Goal: Task Accomplishment & Management: Complete application form

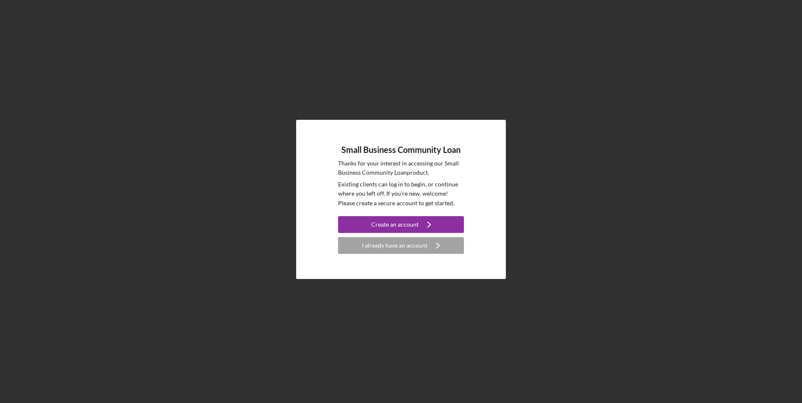
click at [380, 252] on div "I already have an account" at bounding box center [394, 245] width 65 height 17
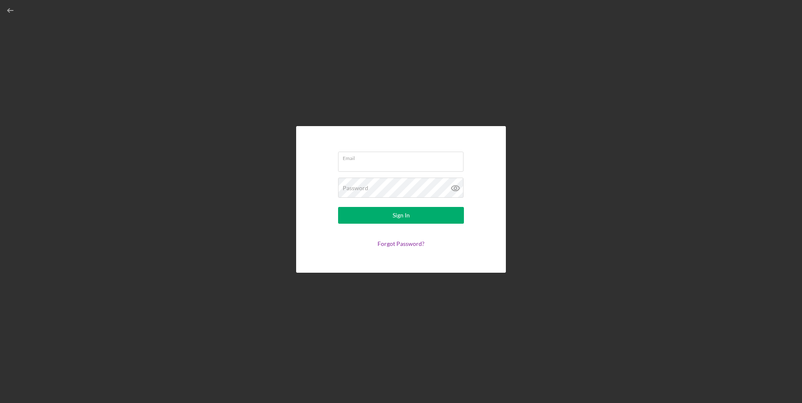
type input "[EMAIL_ADDRESS][DOMAIN_NAME]"
click at [397, 221] on div "Sign In" at bounding box center [400, 215] width 17 height 17
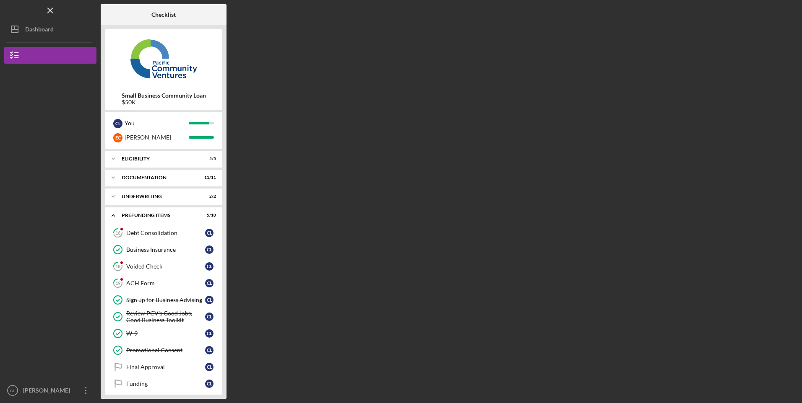
click at [158, 236] on div "Debt Consolidation" at bounding box center [165, 233] width 79 height 7
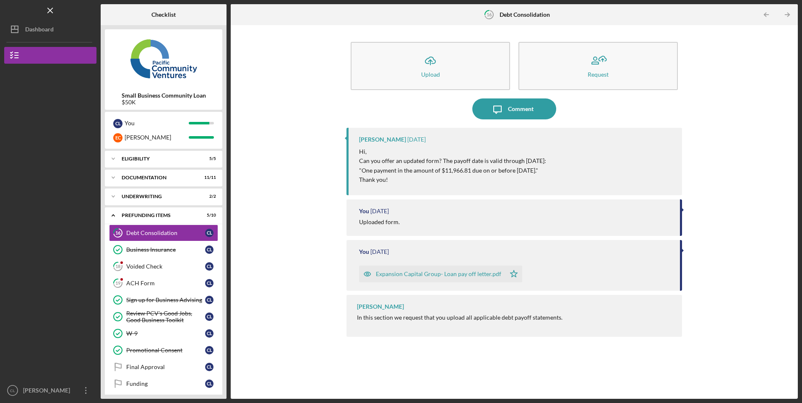
click at [148, 267] on div "Voided Check" at bounding box center [165, 266] width 79 height 7
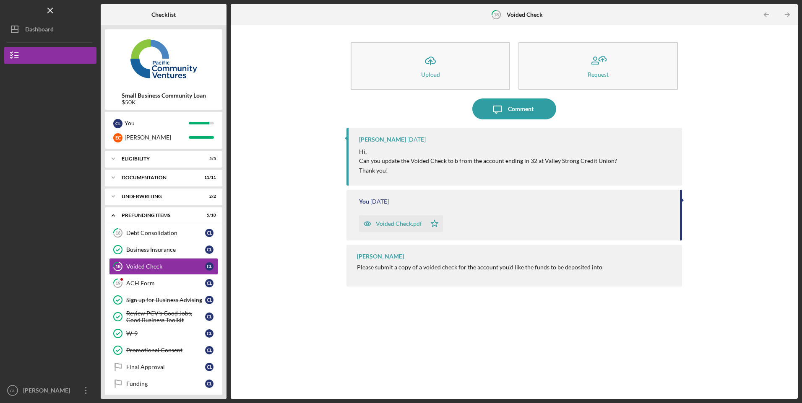
click at [455, 68] on button "Icon/Upload Upload" at bounding box center [430, 66] width 159 height 48
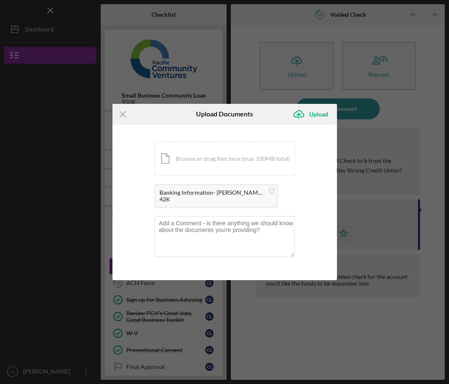
click at [317, 116] on div "Upload" at bounding box center [318, 114] width 19 height 17
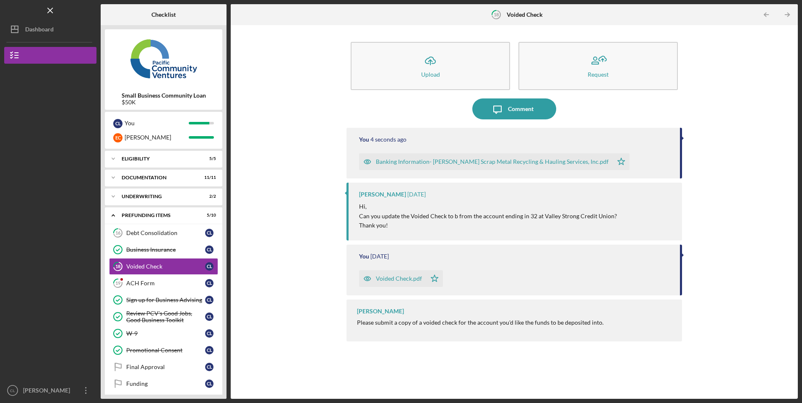
click at [522, 114] on div "Comment" at bounding box center [521, 109] width 26 height 21
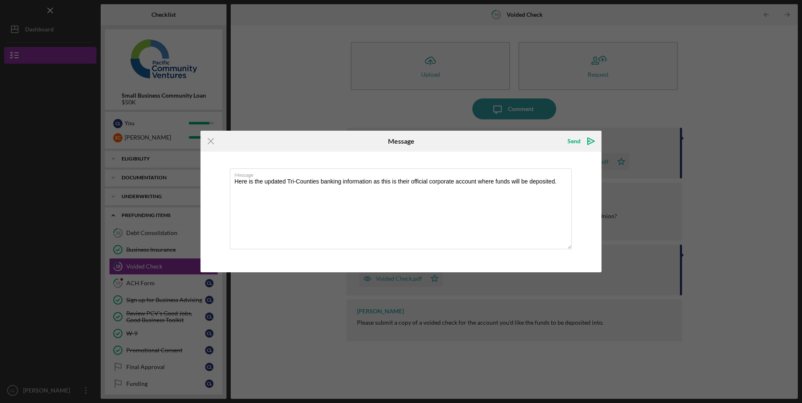
type textarea "Here is the updated Tri-Counties banking information as this is their official …"
click at [581, 140] on icon "Icon/icon-invite-send" at bounding box center [590, 141] width 21 height 21
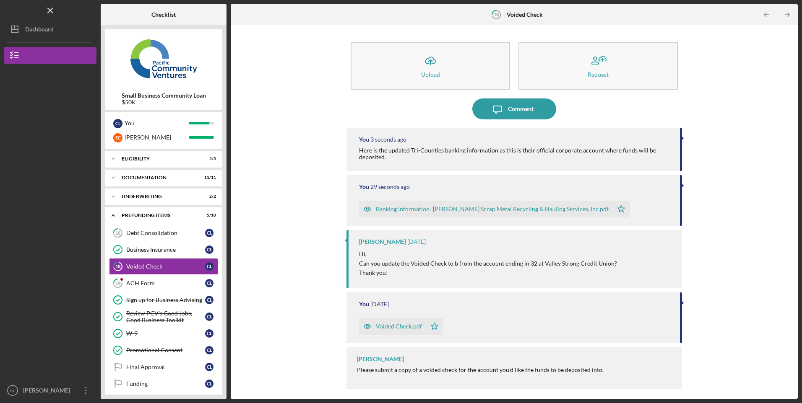
click at [151, 287] on div "ACH Form" at bounding box center [165, 283] width 79 height 7
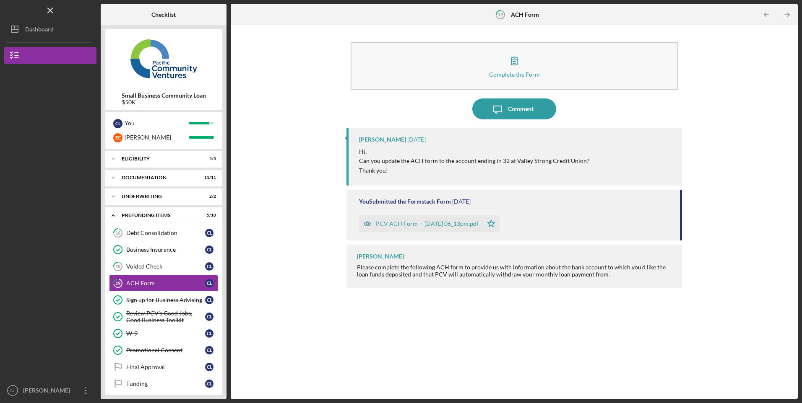
click at [525, 111] on div "Comment" at bounding box center [521, 109] width 26 height 21
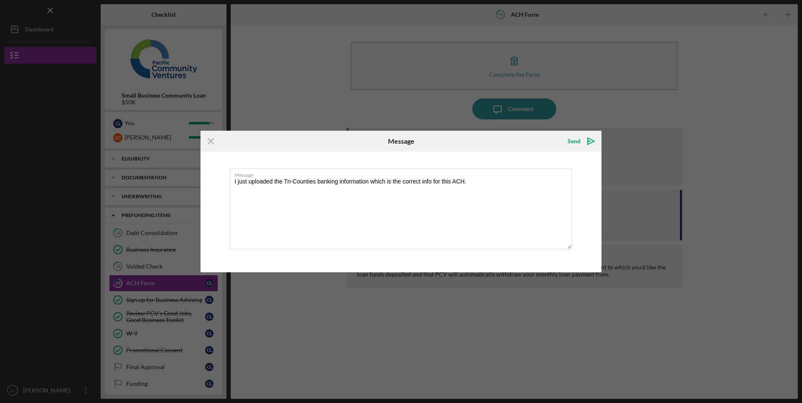
type textarea "I just uploaded the Tri-Counties banking information which is the correct info …"
click at [580, 140] on button "Send Icon/icon-invite-send" at bounding box center [580, 141] width 42 height 17
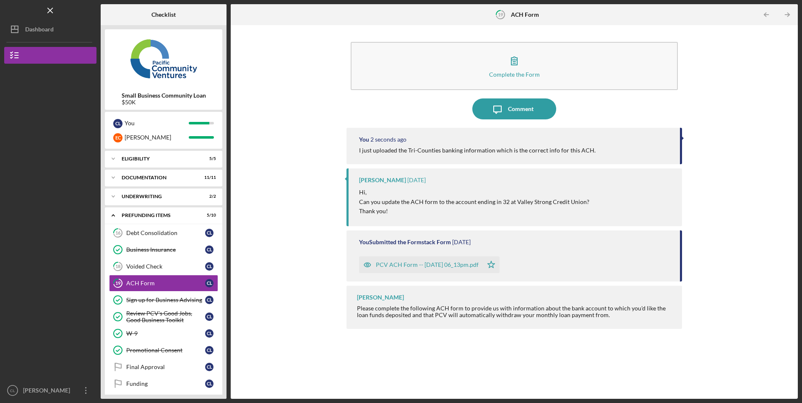
click at [179, 231] on div "Debt Consolidation" at bounding box center [165, 233] width 79 height 7
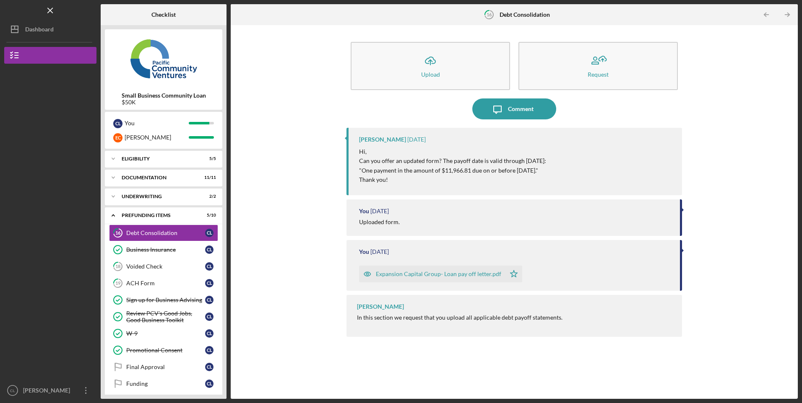
click at [516, 112] on div "Comment" at bounding box center [521, 109] width 26 height 21
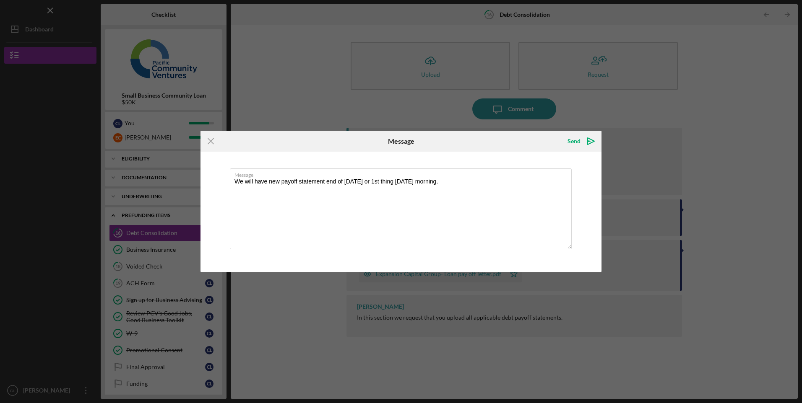
type textarea "We will have new payoff statement end of [DATE] or 1st thing [DATE] morning."
click at [571, 143] on div "Send" at bounding box center [573, 141] width 13 height 17
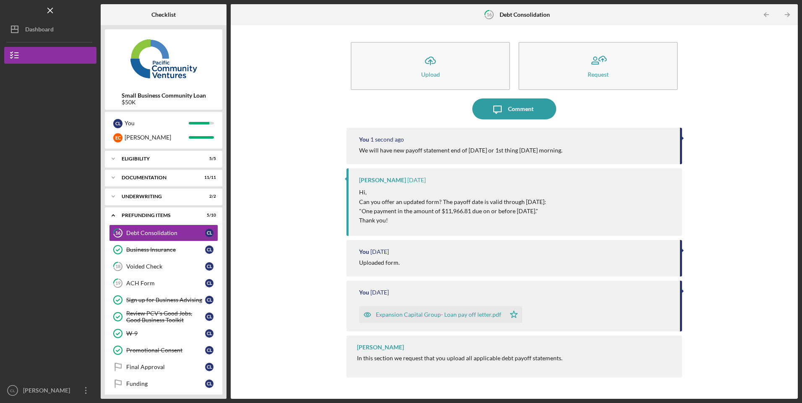
click at [151, 371] on link "Final Approval Final Approval C L" at bounding box center [163, 367] width 109 height 17
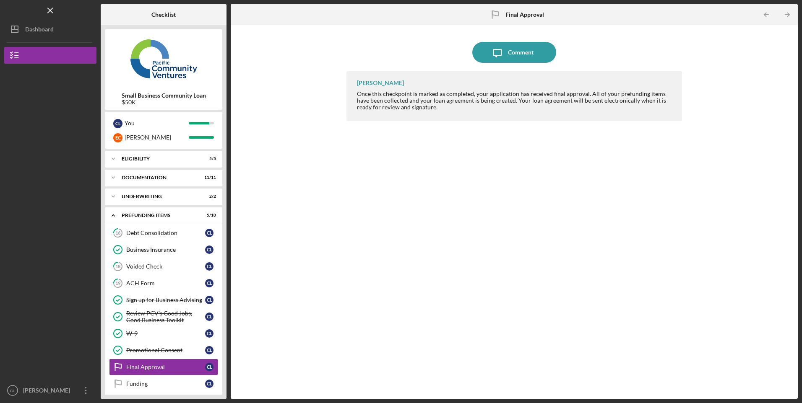
click at [50, 394] on div "[PERSON_NAME]" at bounding box center [48, 391] width 55 height 19
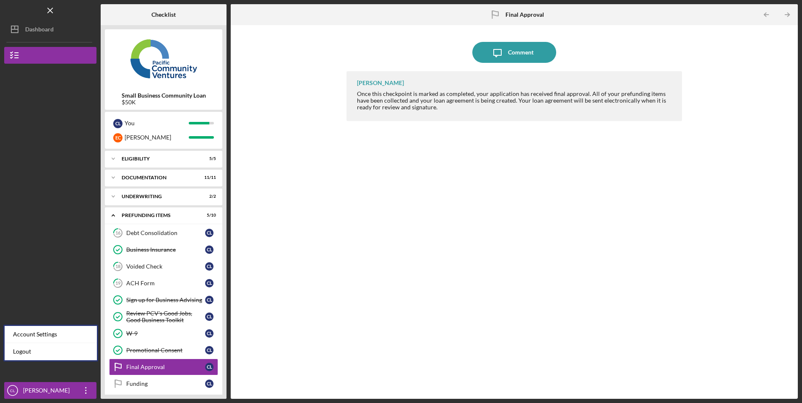
click at [34, 353] on link "Logout" at bounding box center [51, 351] width 92 height 17
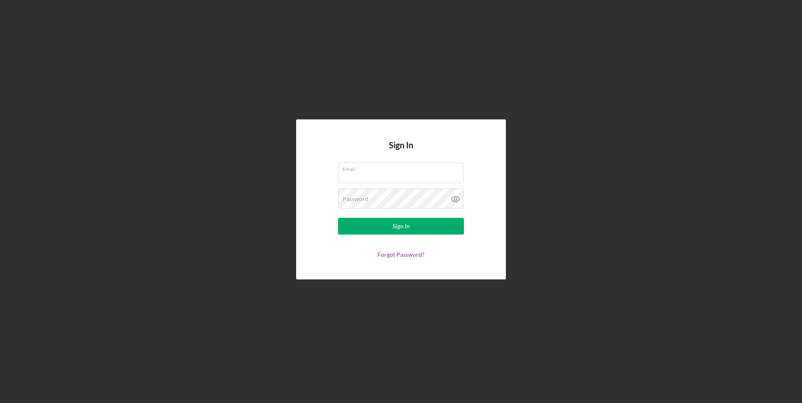
type input "[EMAIL_ADDRESS][DOMAIN_NAME]"
